Goal: Information Seeking & Learning: Learn about a topic

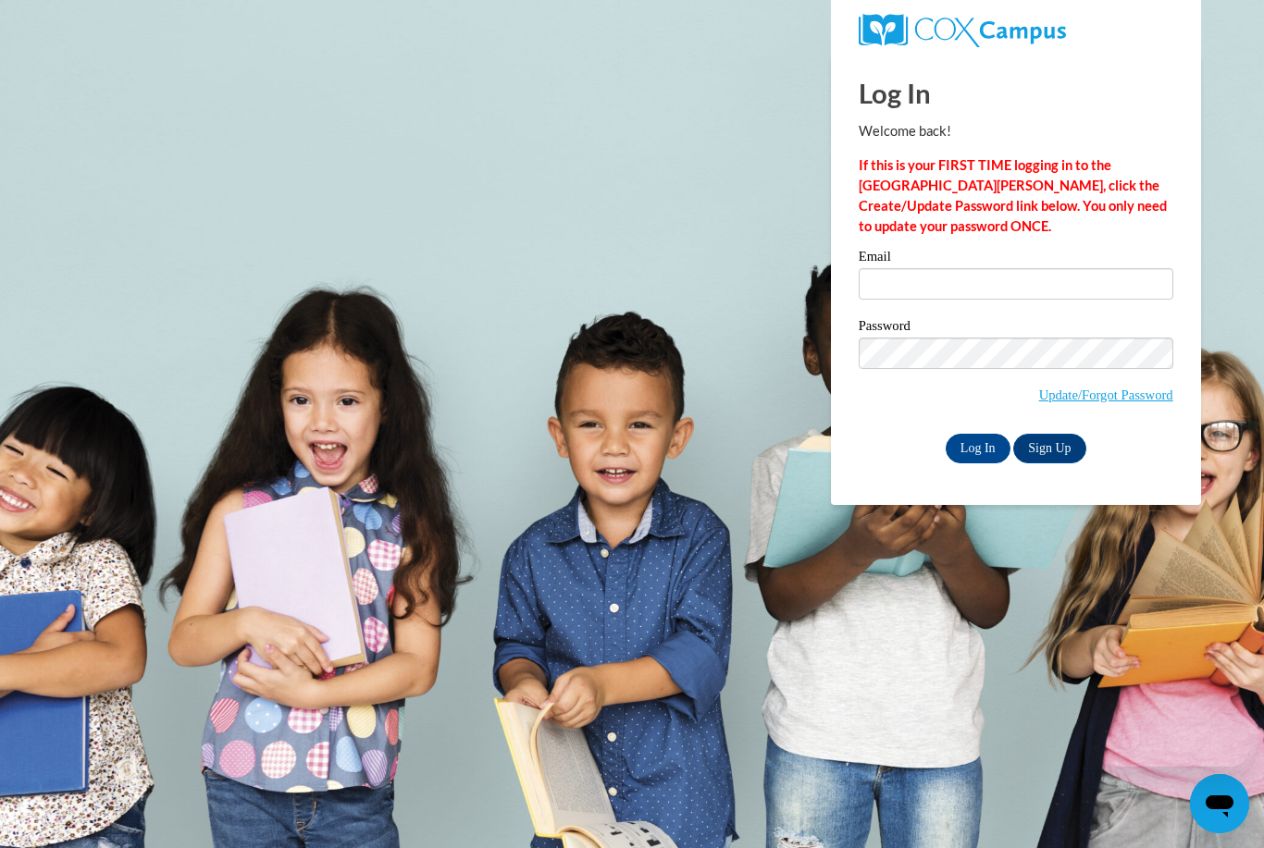
click at [1112, 278] on input "Email" at bounding box center [1016, 283] width 315 height 31
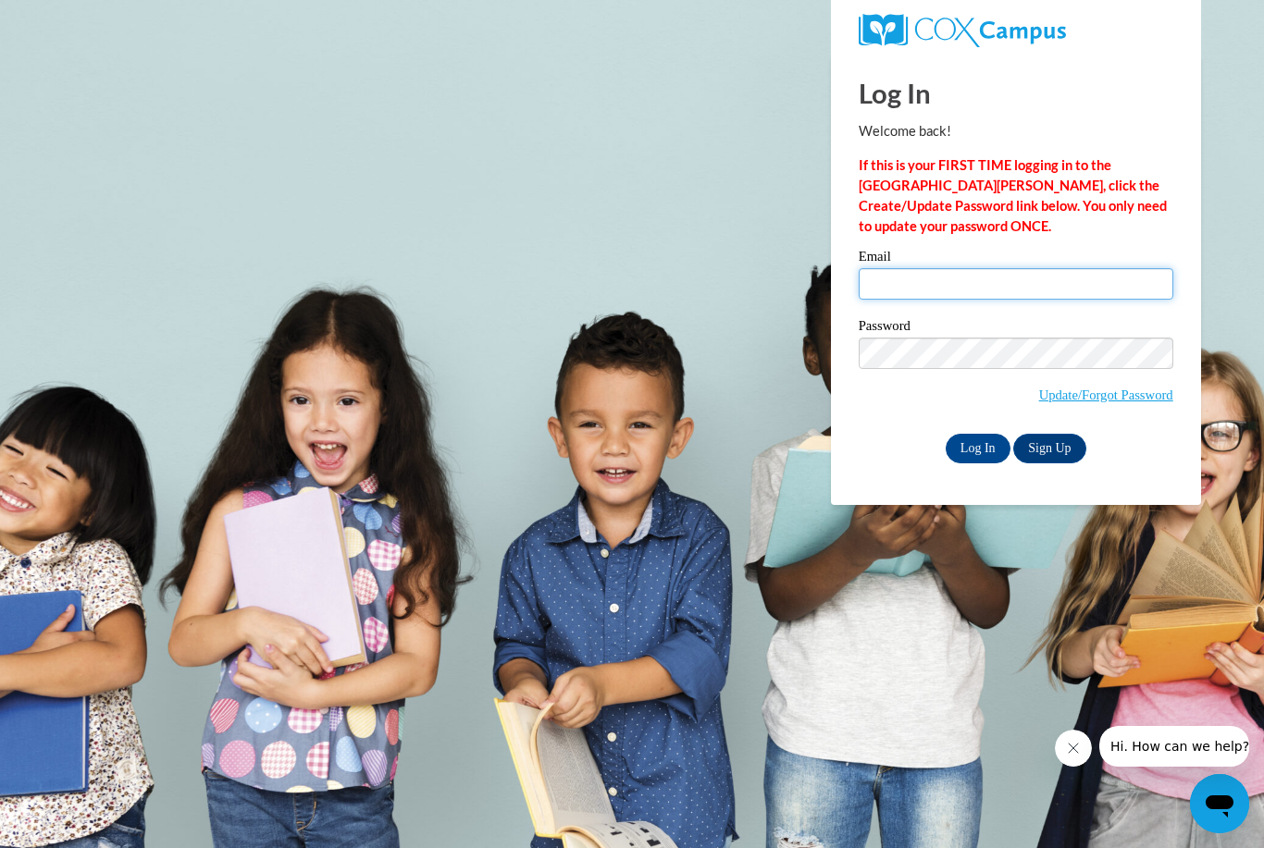
type input "deashia1516@gmail.com"
click at [977, 447] on input "Log In" at bounding box center [978, 449] width 65 height 30
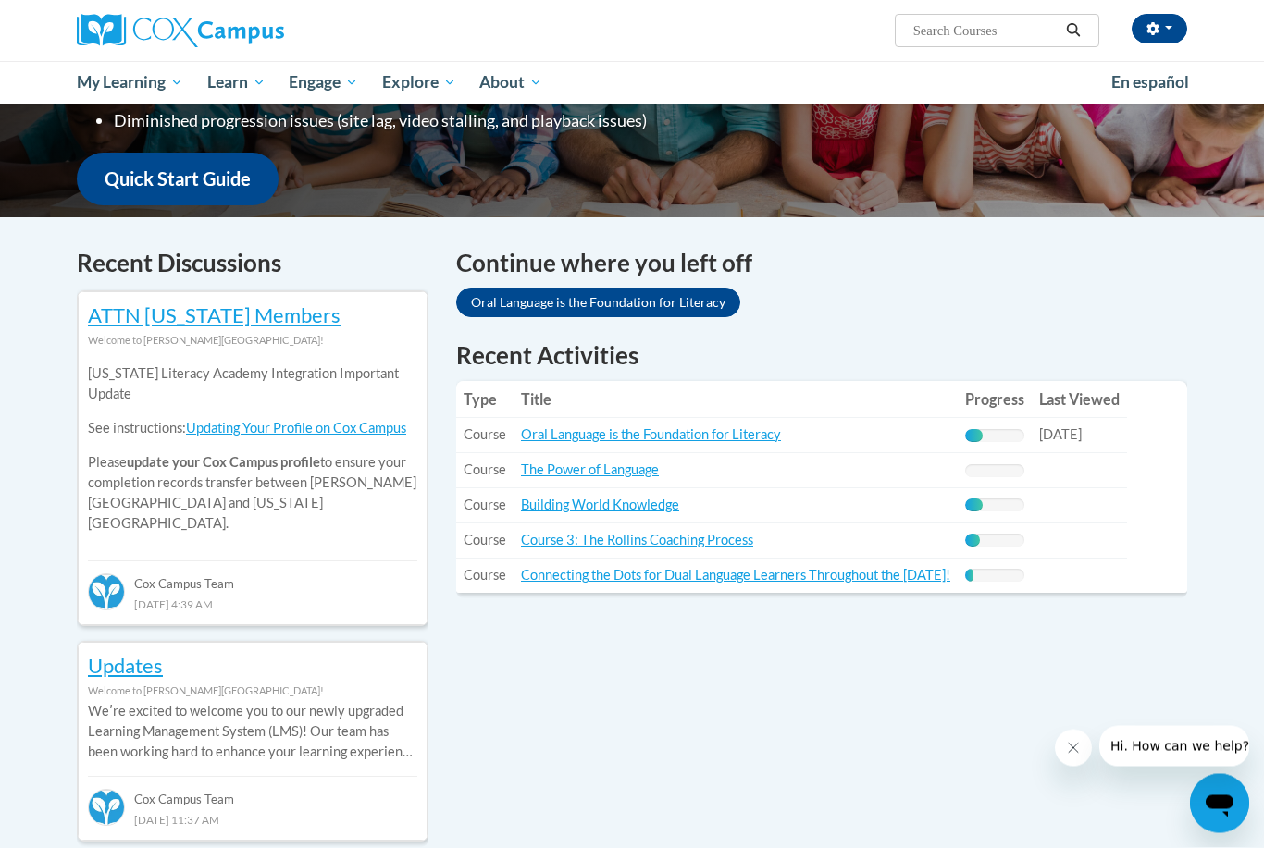
scroll to position [432, 0]
click at [717, 434] on link "Oral Language is the Foundation for Literacy" at bounding box center [651, 435] width 260 height 16
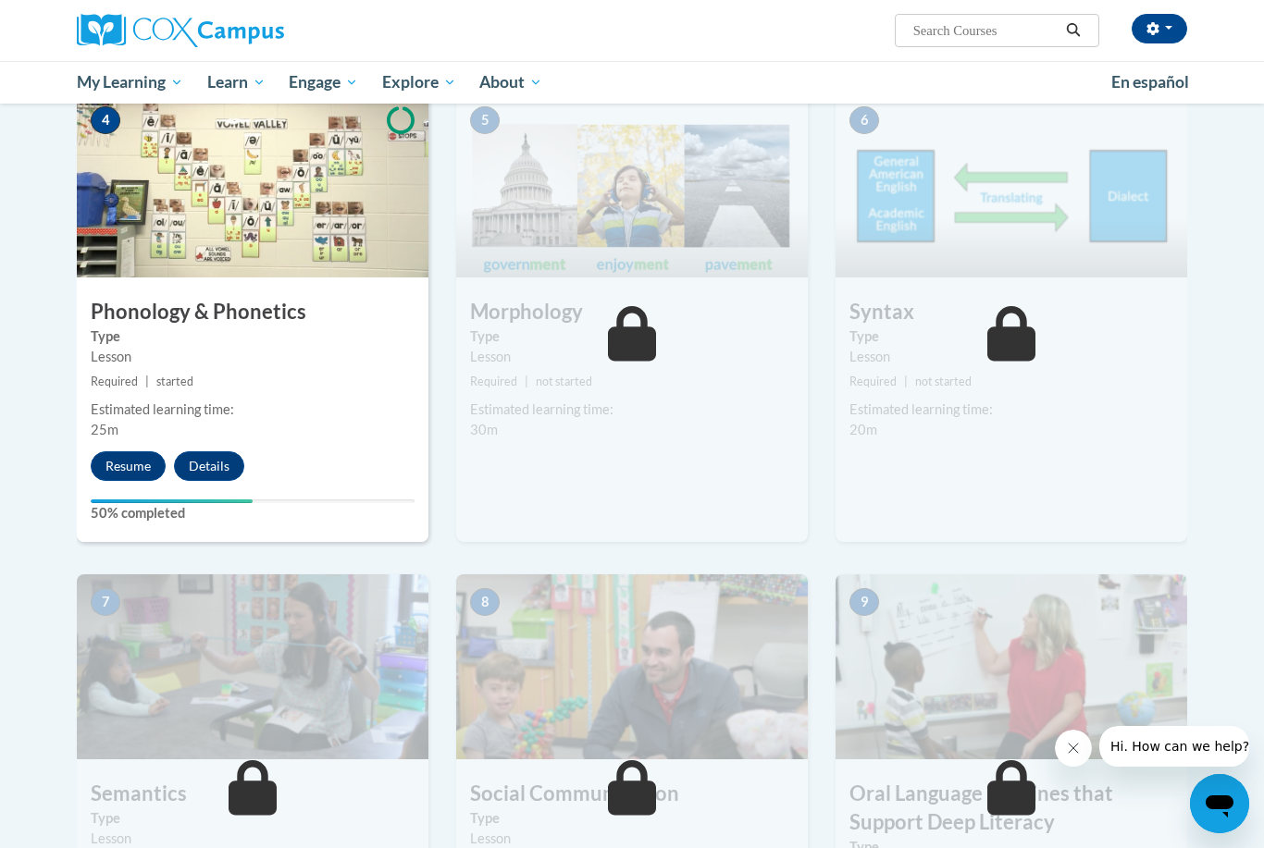
scroll to position [929, 0]
click at [116, 454] on button "Resume" at bounding box center [128, 467] width 75 height 30
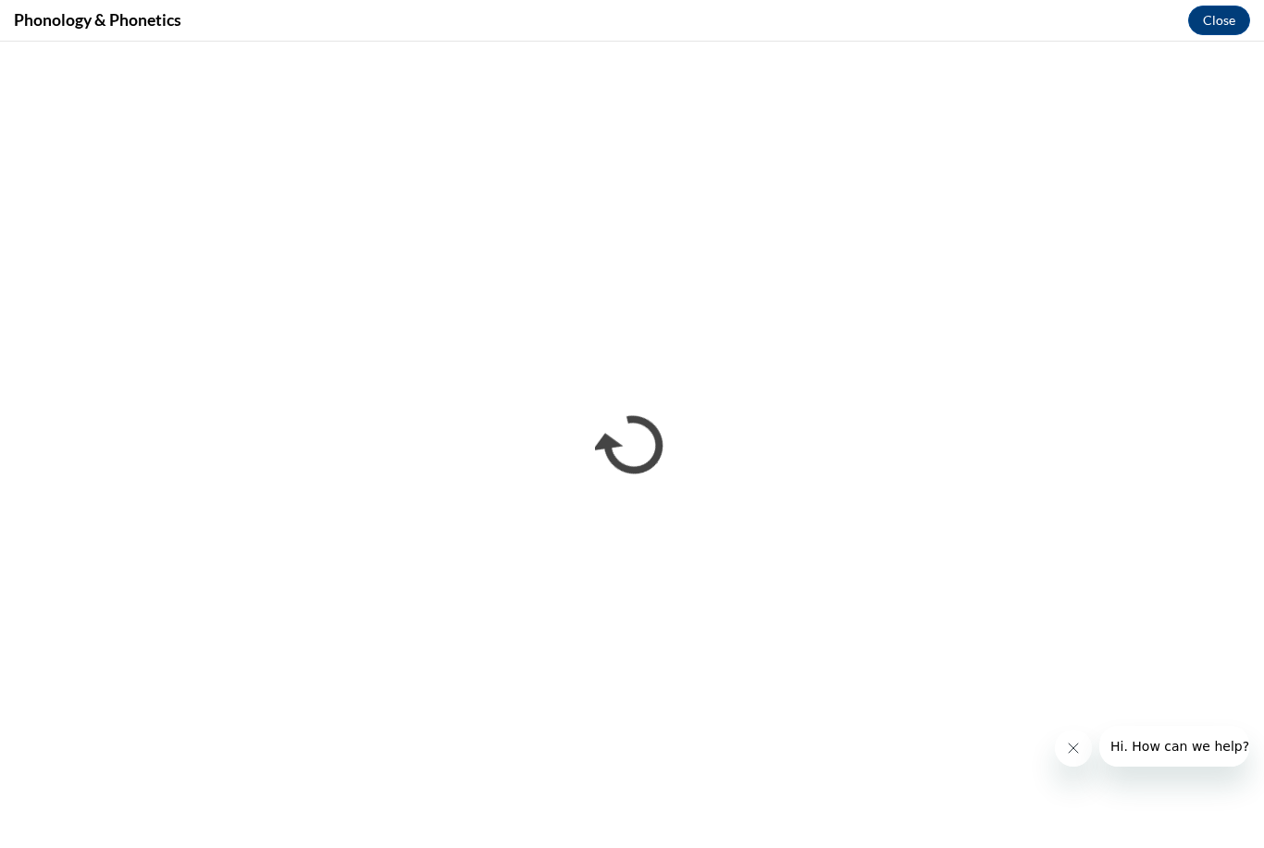
scroll to position [0, 0]
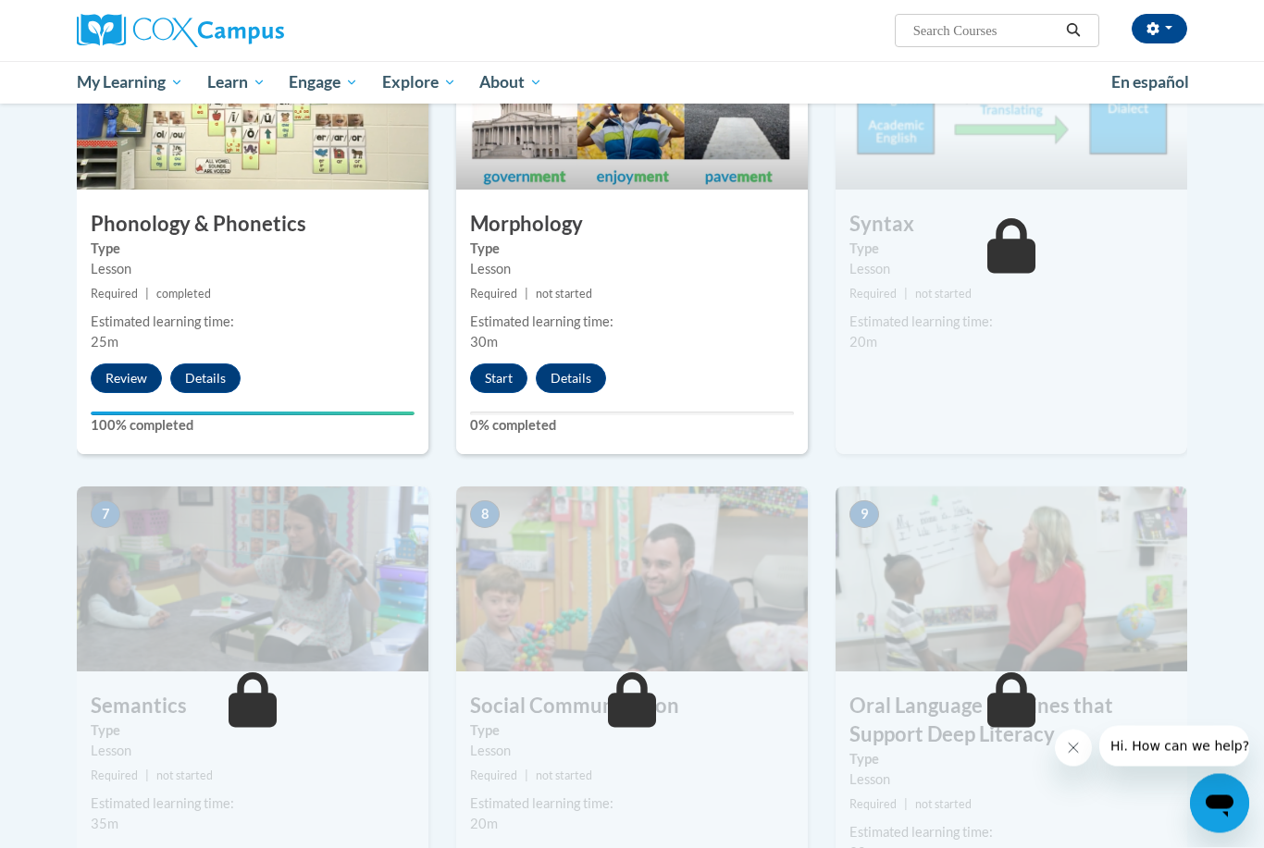
click at [510, 378] on button "Start" at bounding box center [498, 380] width 57 height 30
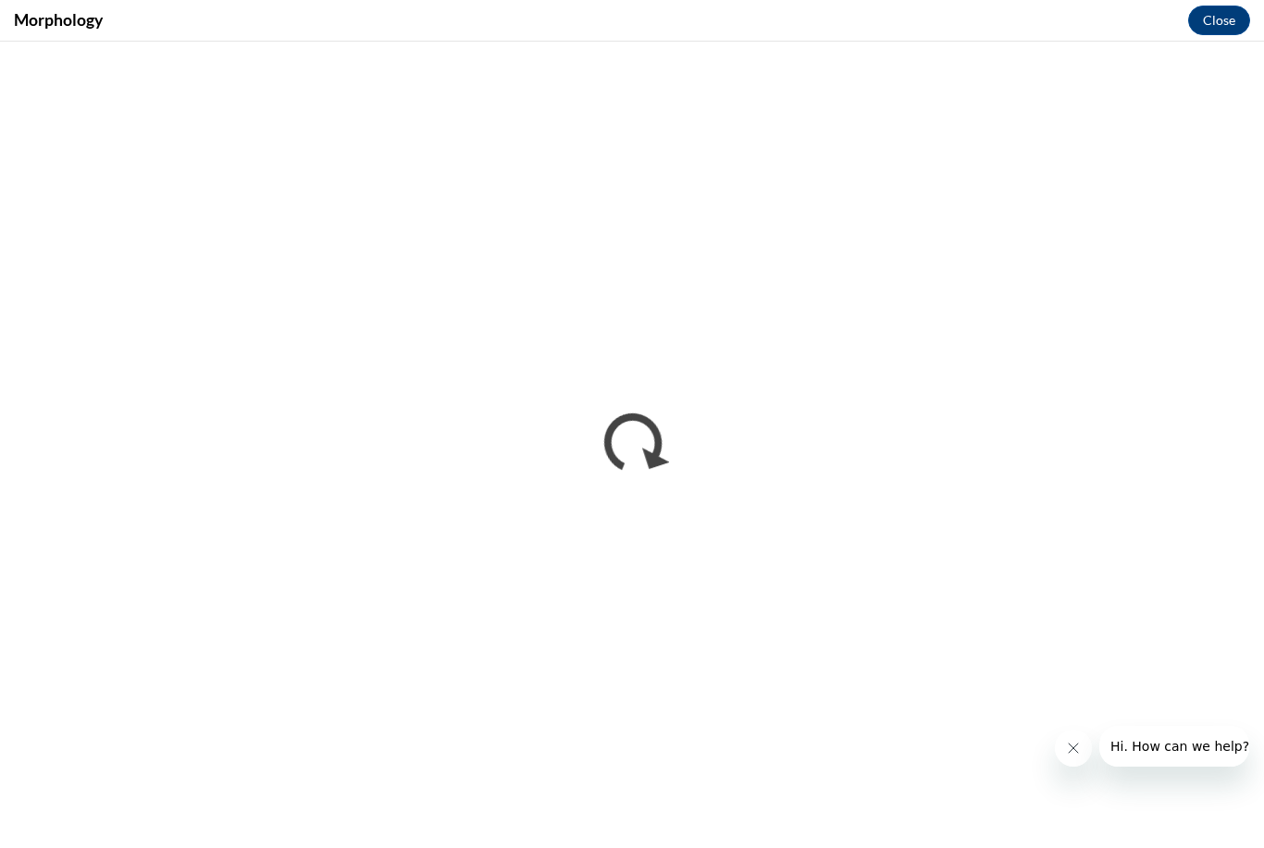
scroll to position [1017, 0]
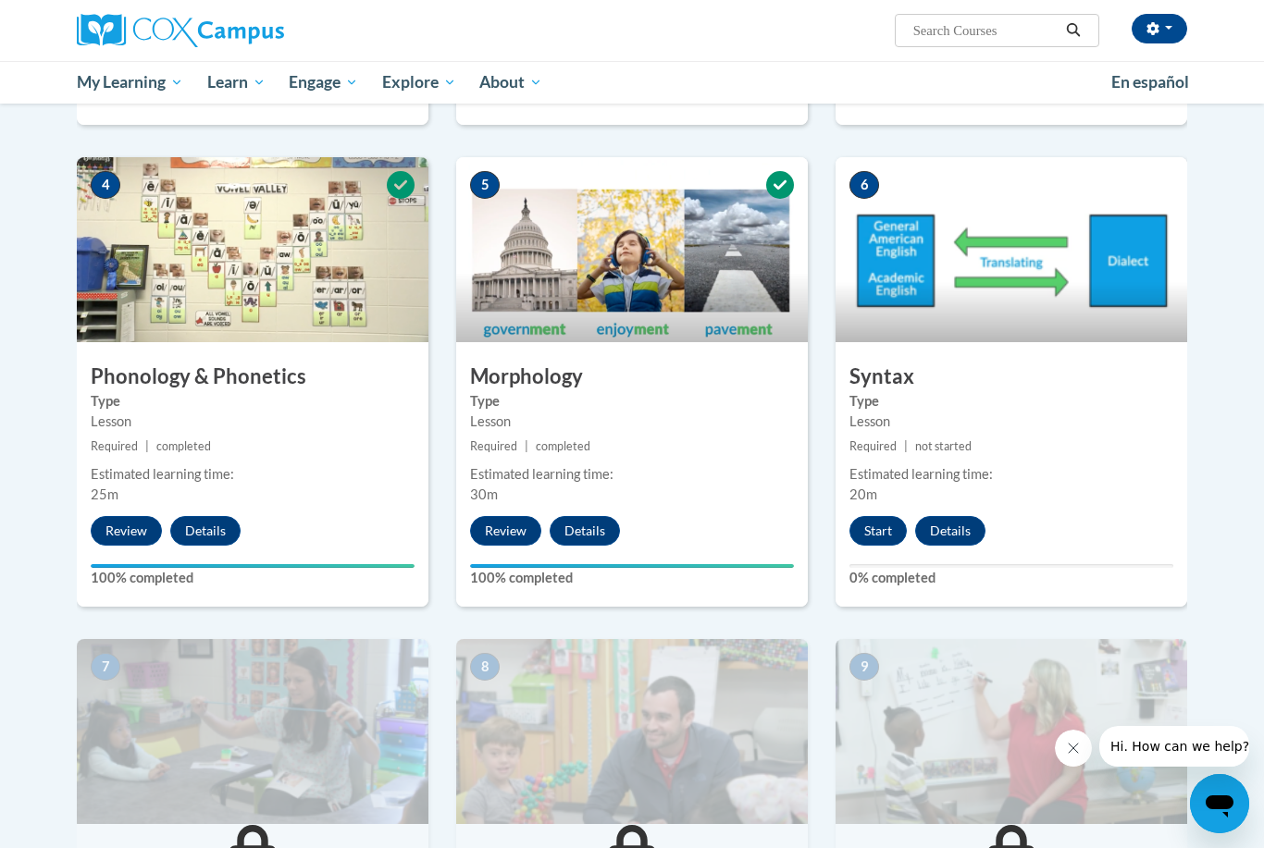
scroll to position [866, 0]
click at [896, 530] on button "Start" at bounding box center [877, 530] width 57 height 30
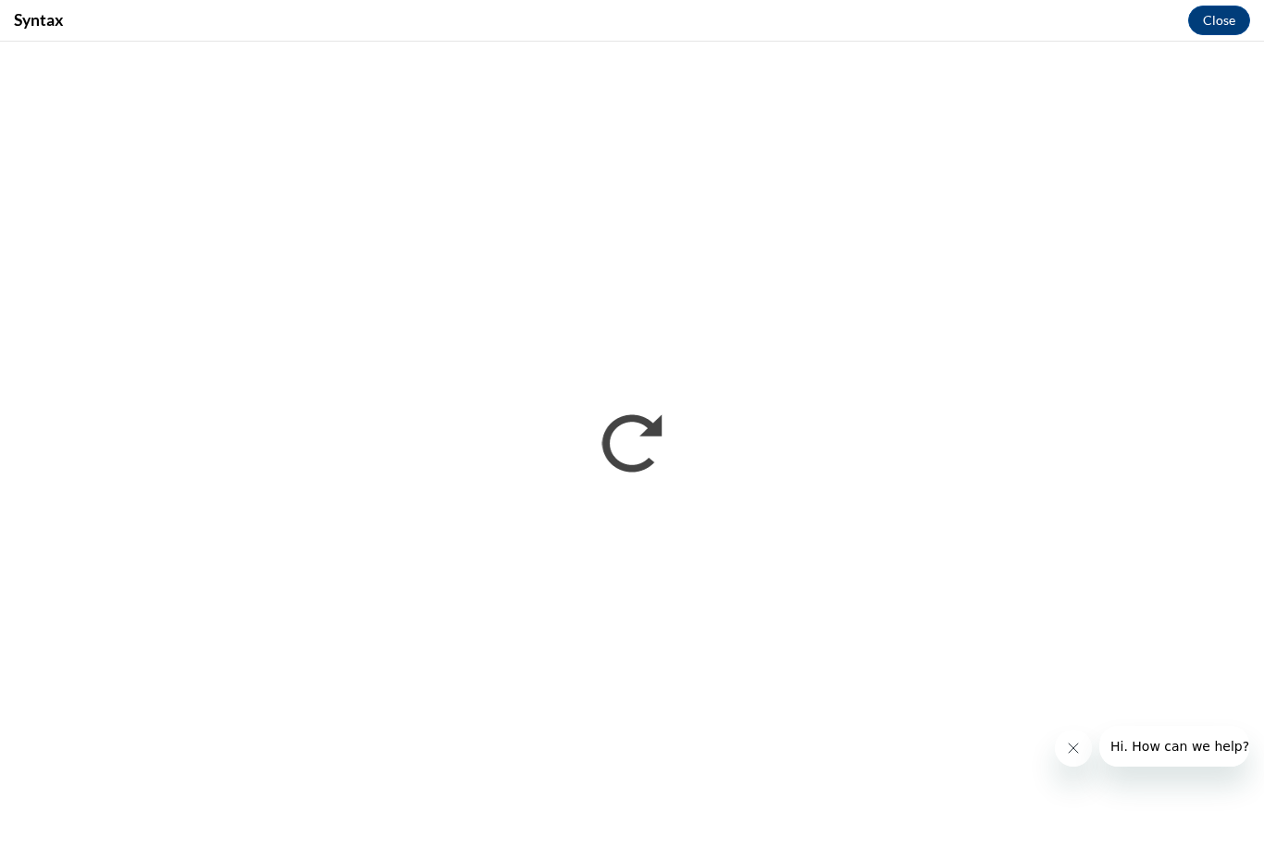
scroll to position [865, 0]
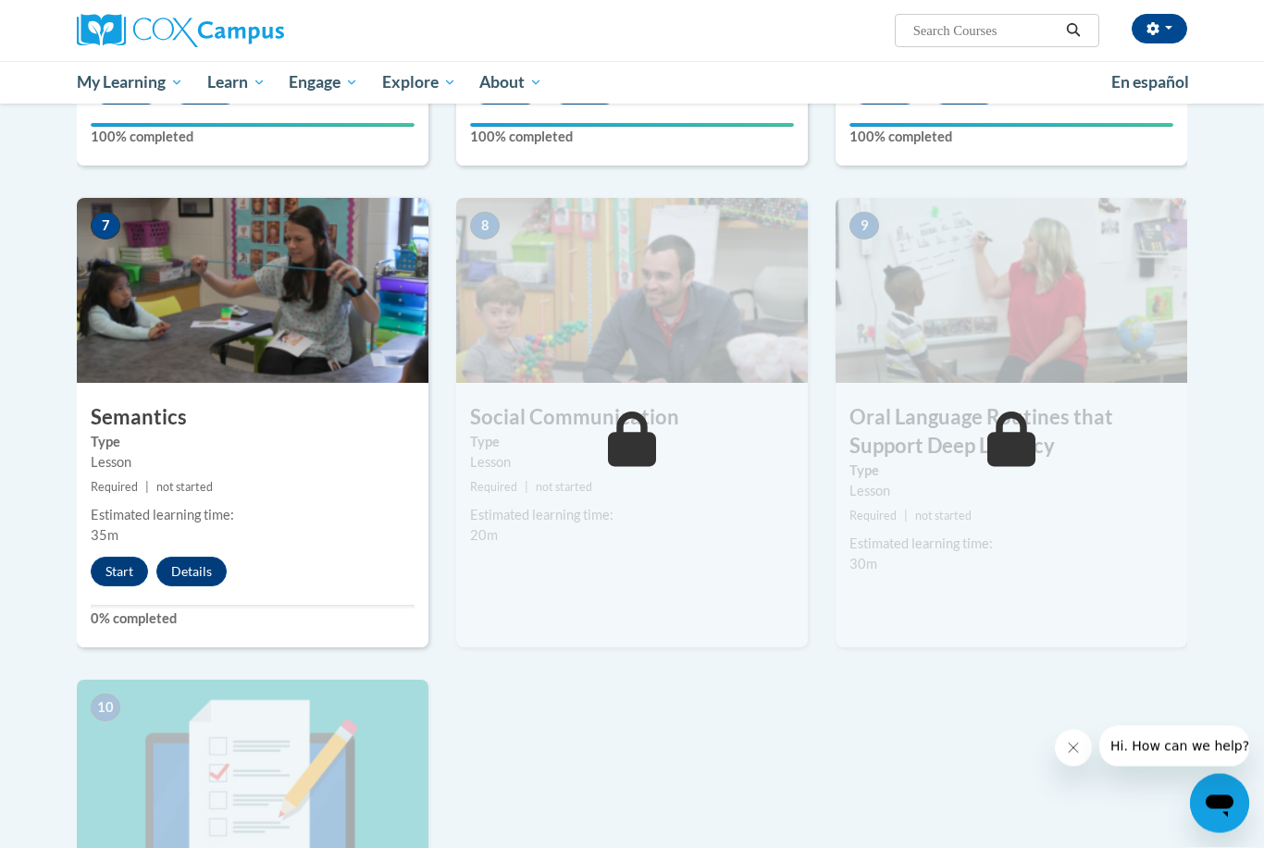
scroll to position [1306, 0]
click at [104, 563] on button "Start" at bounding box center [119, 572] width 57 height 30
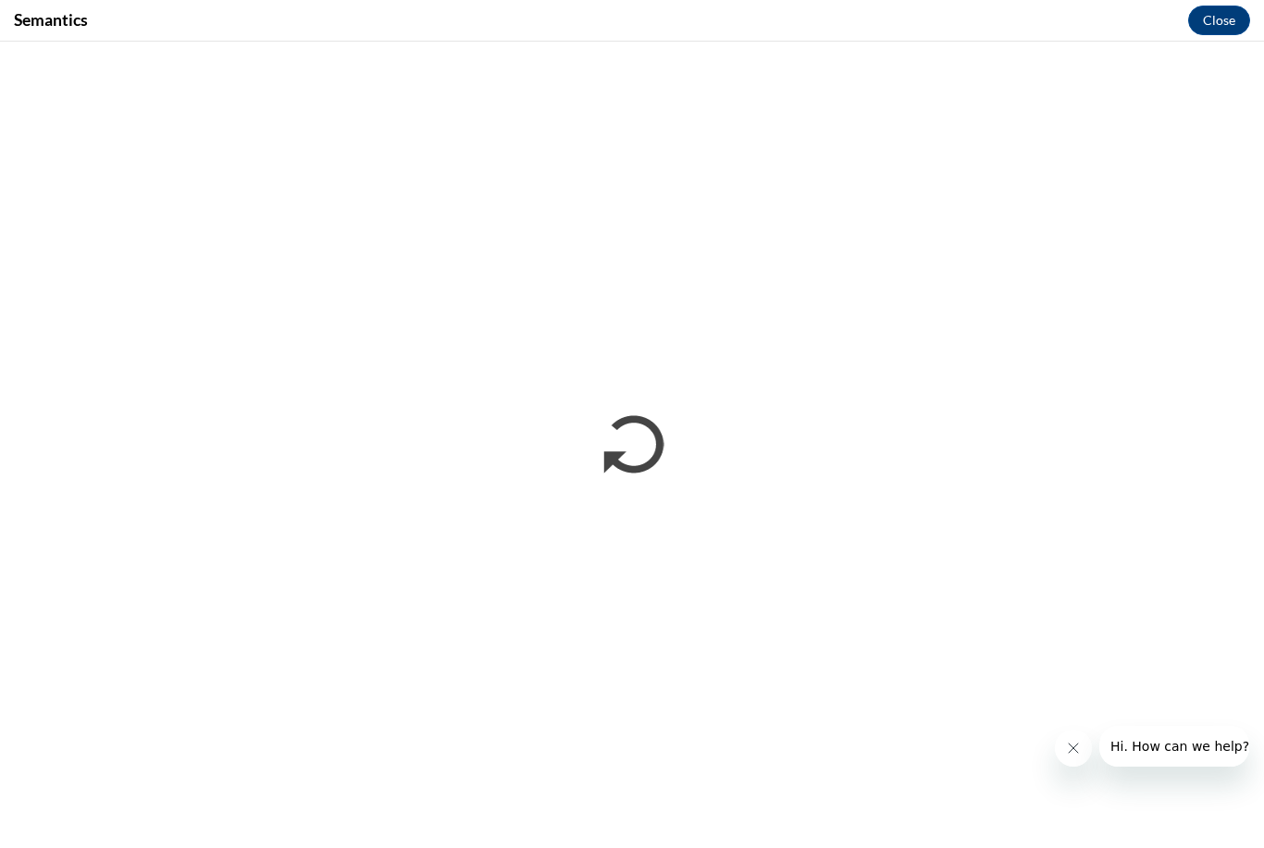
scroll to position [0, 0]
